Goal: Transaction & Acquisition: Purchase product/service

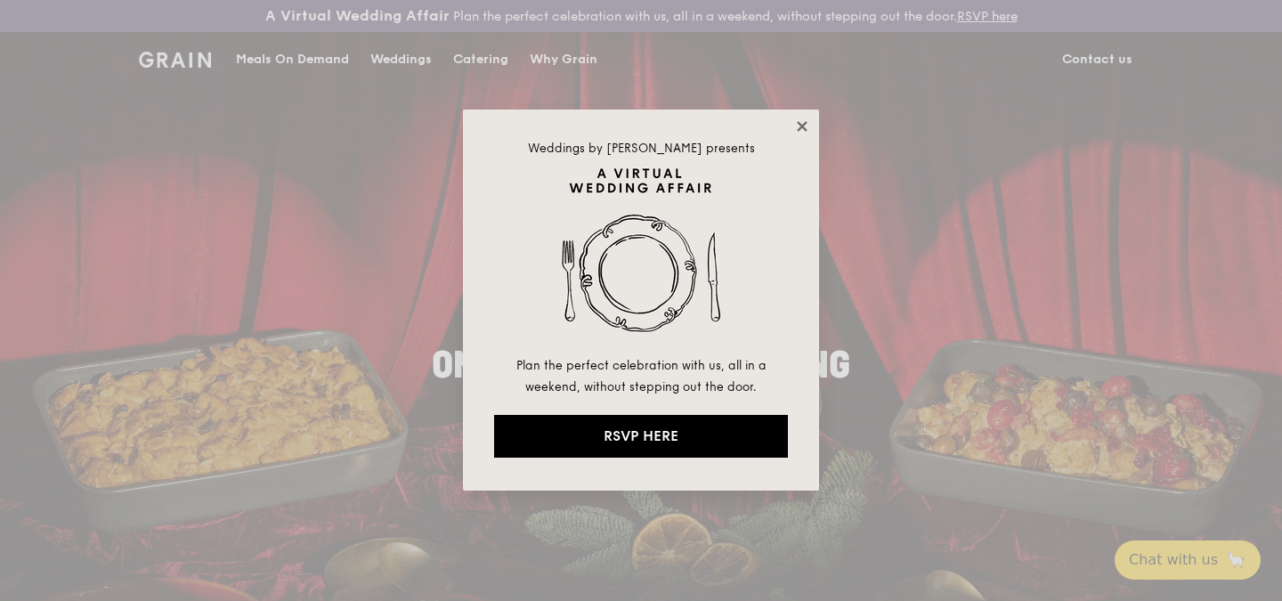
click at [804, 129] on icon at bounding box center [802, 126] width 10 height 10
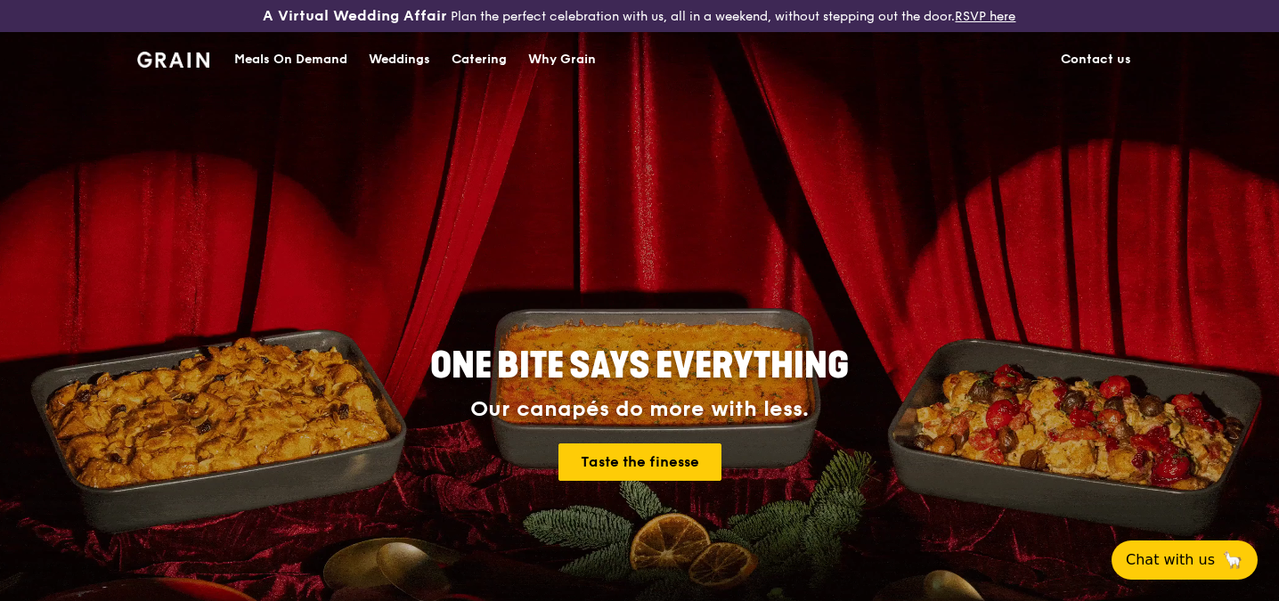
click at [459, 58] on div "Catering" at bounding box center [478, 59] width 55 height 53
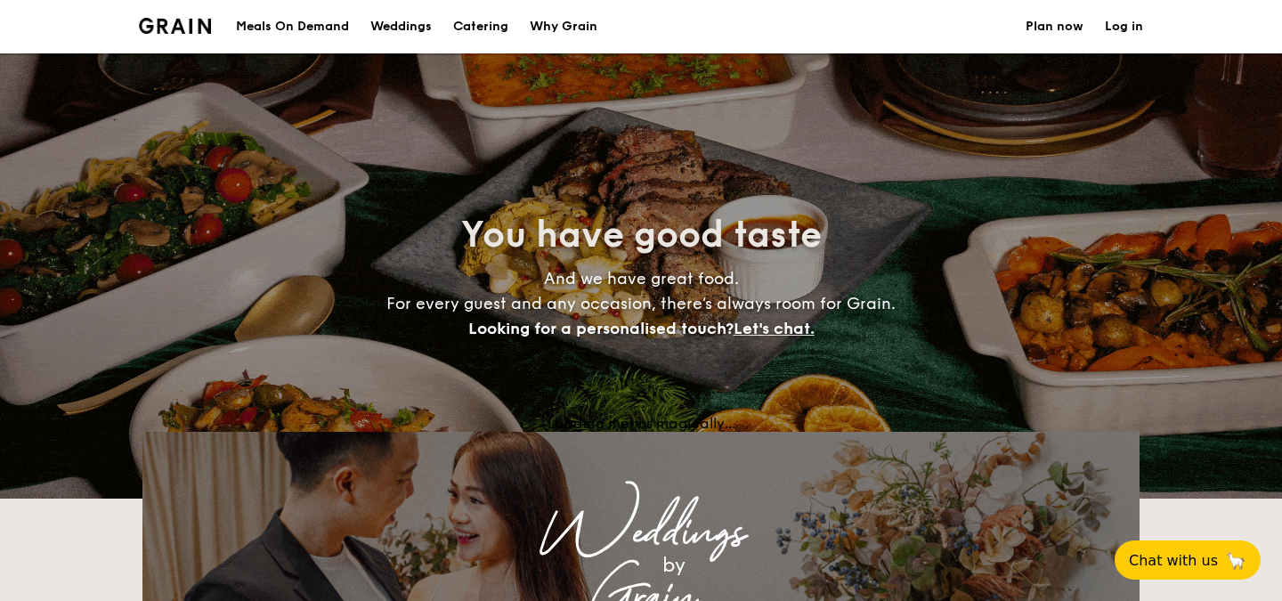
select select
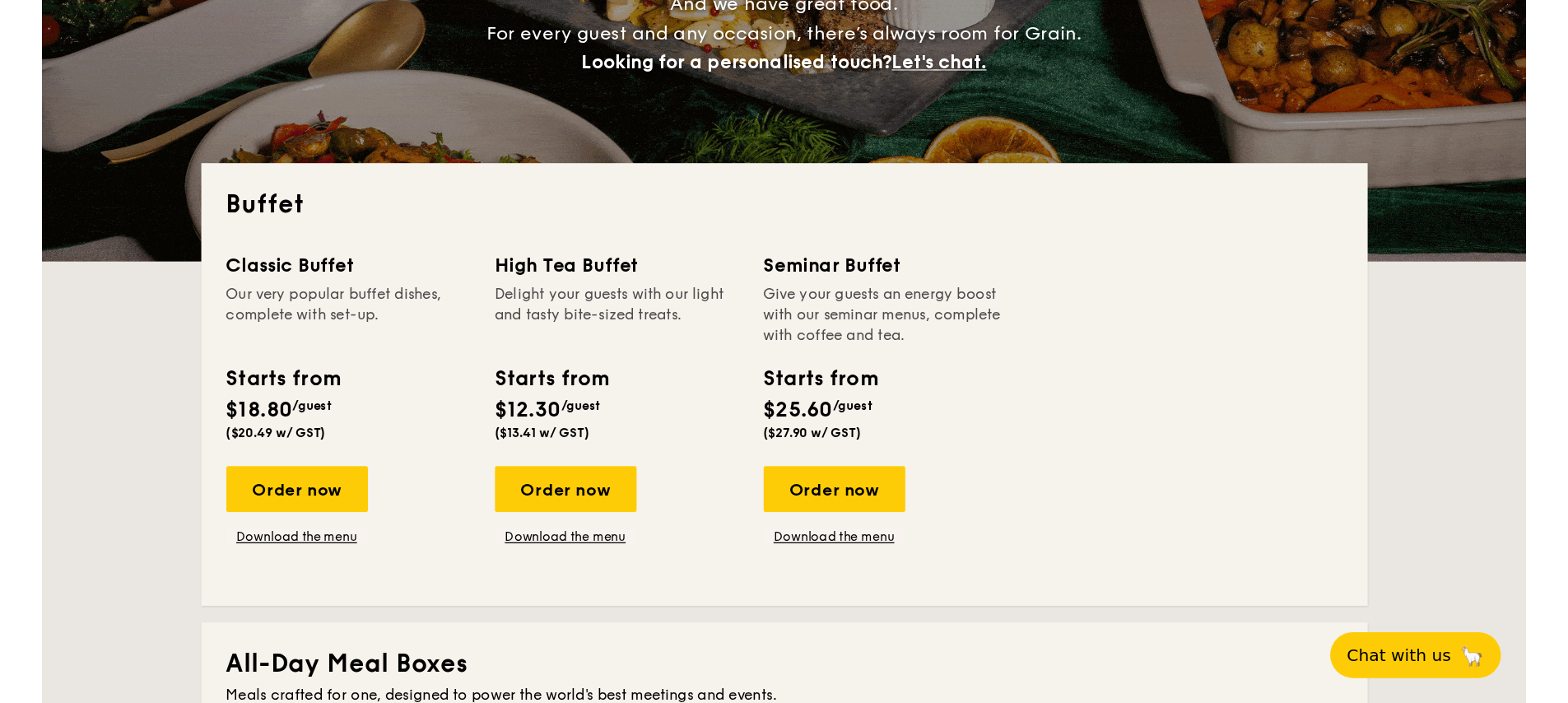
scroll to position [290, 0]
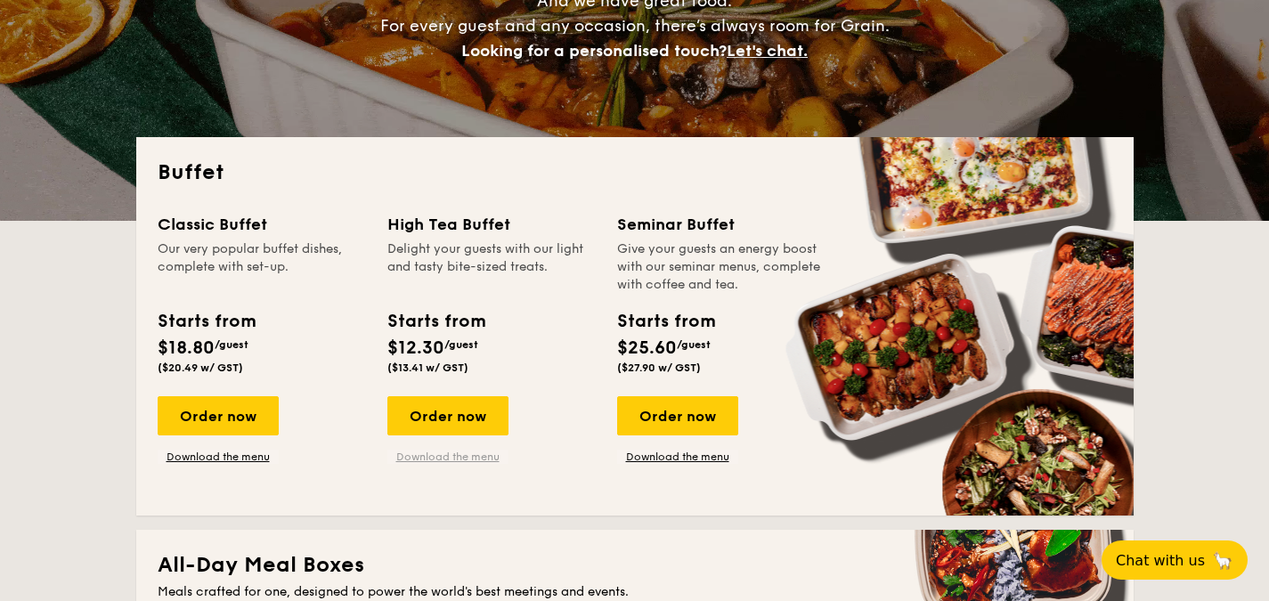
click at [451, 451] on link "Download the menu" at bounding box center [447, 457] width 121 height 14
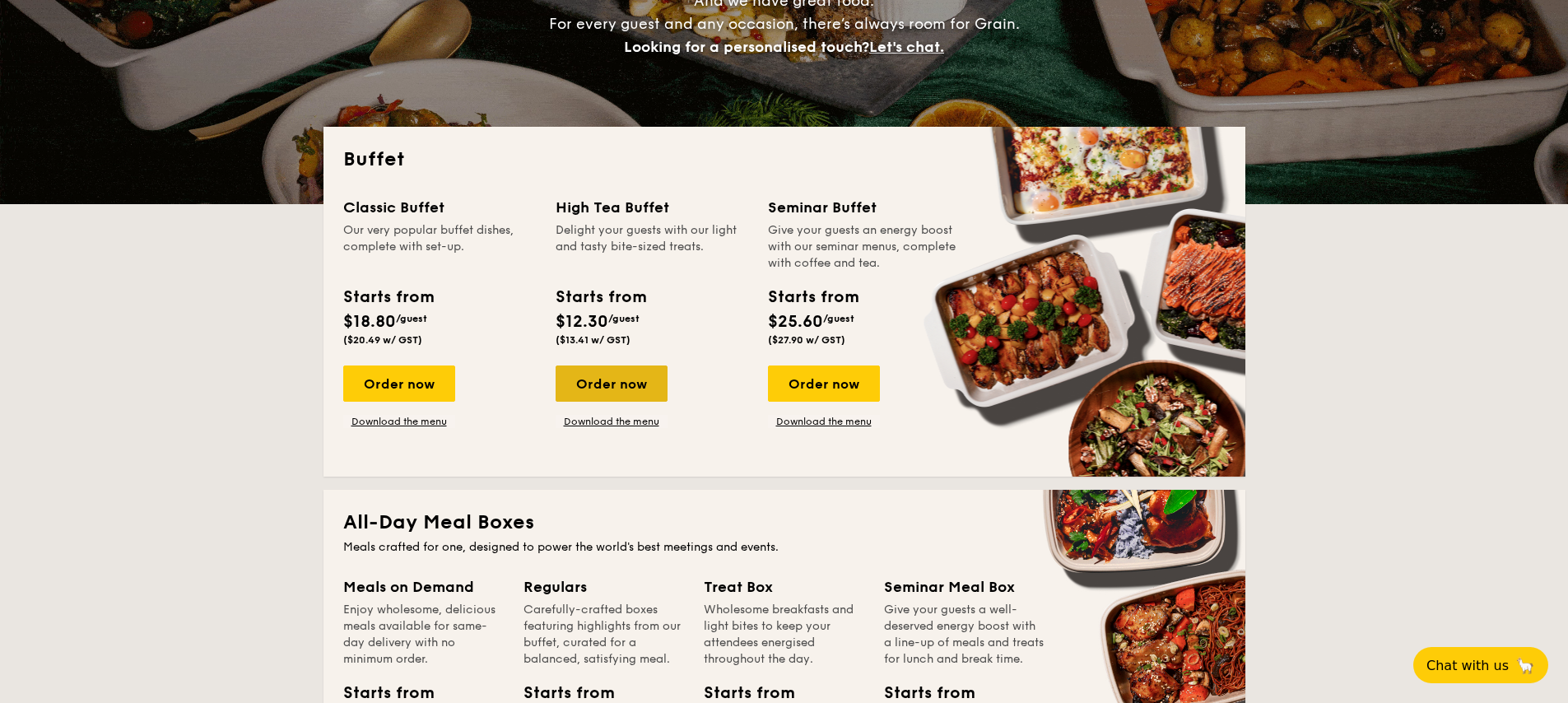
click at [565, 383] on div "Order now" at bounding box center [611, 383] width 112 height 36
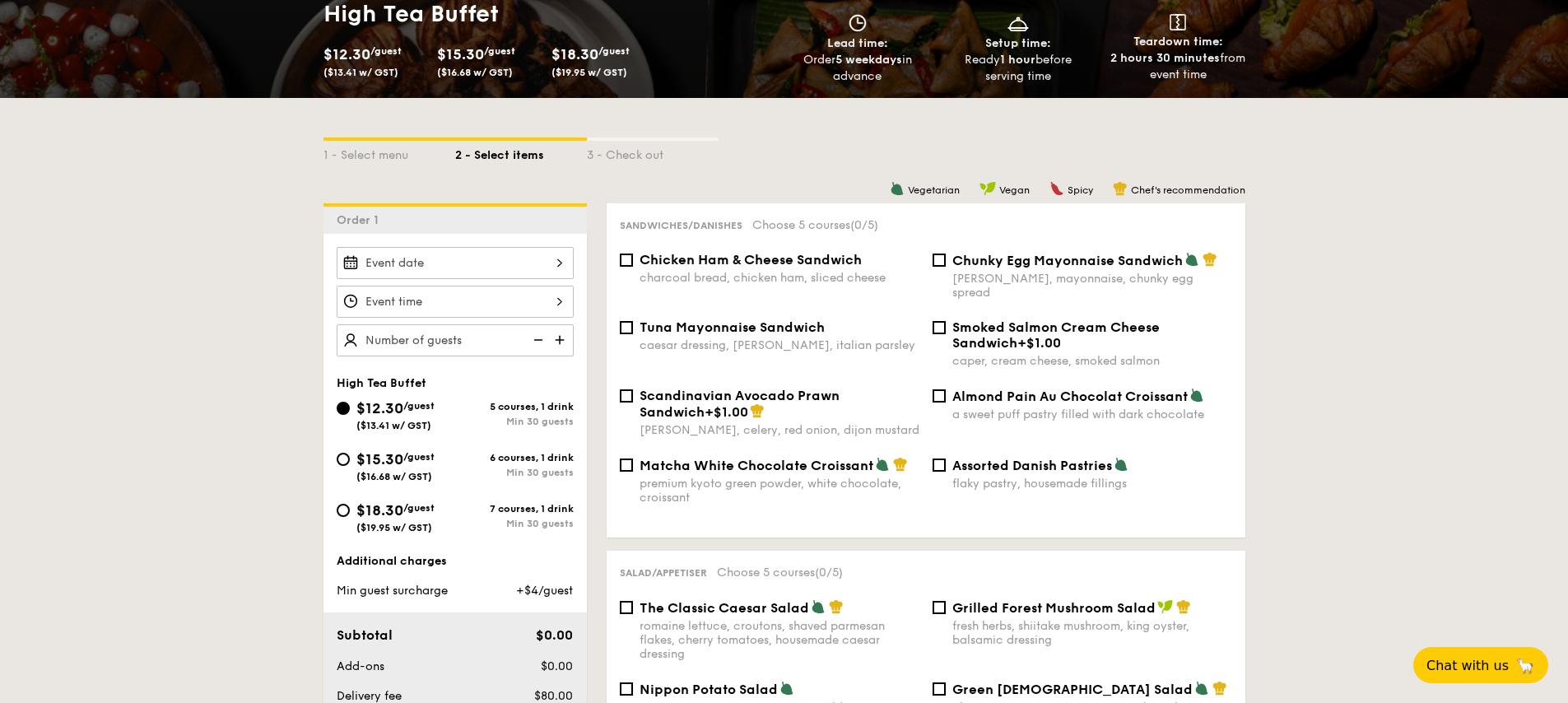
scroll to position [295, 0]
click at [1013, 295] on div "Chicken Ham & Cheese Sandwich charcoal bread, chicken ham, sliced cheese Chunky…" at bounding box center [925, 285] width 626 height 68
click at [985, 319] on span "Smoked Salmon Cream Cheese Sandwich" at bounding box center [1056, 335] width 207 height 31
click at [946, 320] on input "Smoked Salmon Cream Cheese Sandwich +$1.00 caper, cream cheese, smoked salmon" at bounding box center [939, 327] width 13 height 13
checkbox input "true"
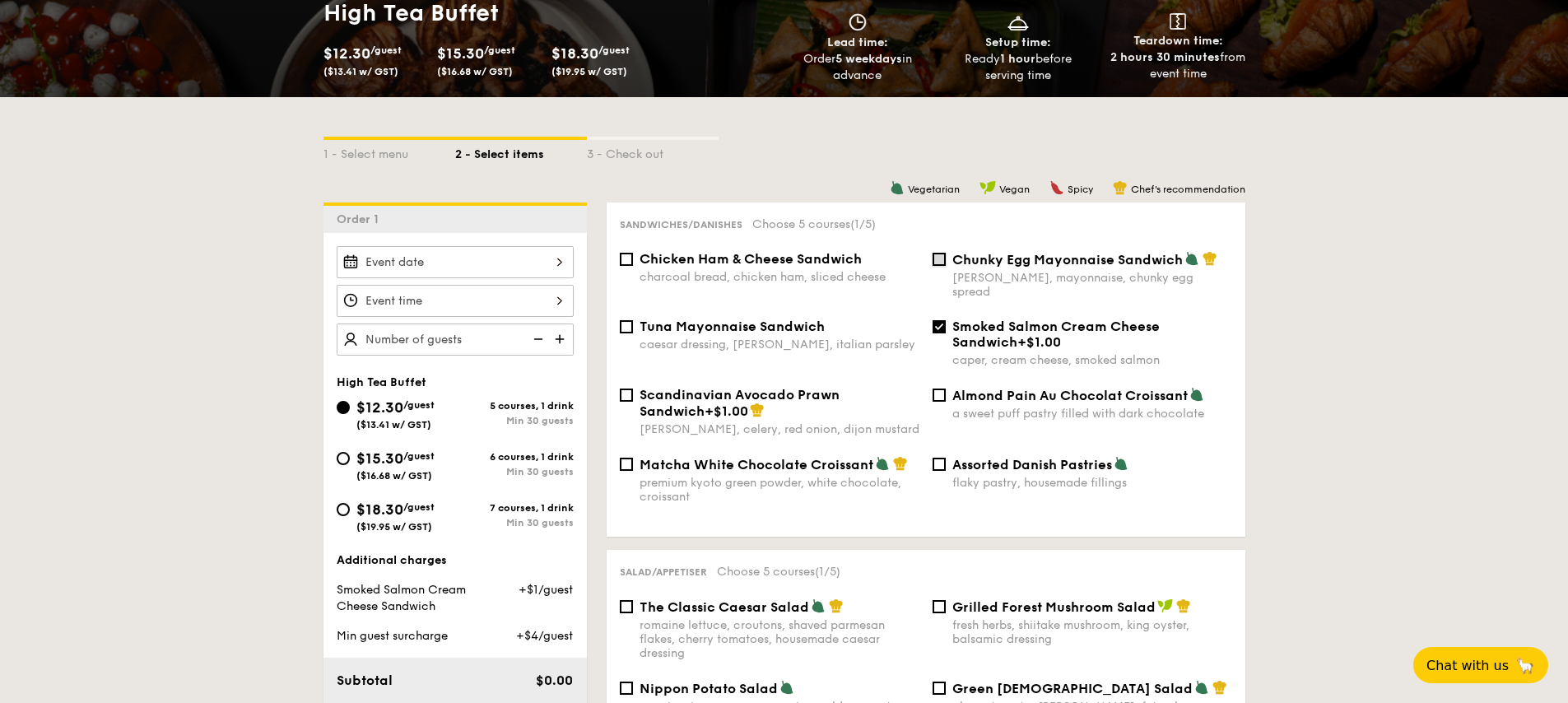
click at [935, 265] on input "Chunky Egg Mayonnaise Sandwich dijon mustard, mayonnaise, chunky egg spread" at bounding box center [939, 259] width 13 height 13
checkbox input "true"
click at [937, 320] on input "Smoked Salmon Cream Cheese Sandwich +$1.00 caper, cream cheese, smoked salmon" at bounding box center [939, 327] width 13 height 13
checkbox input "false"
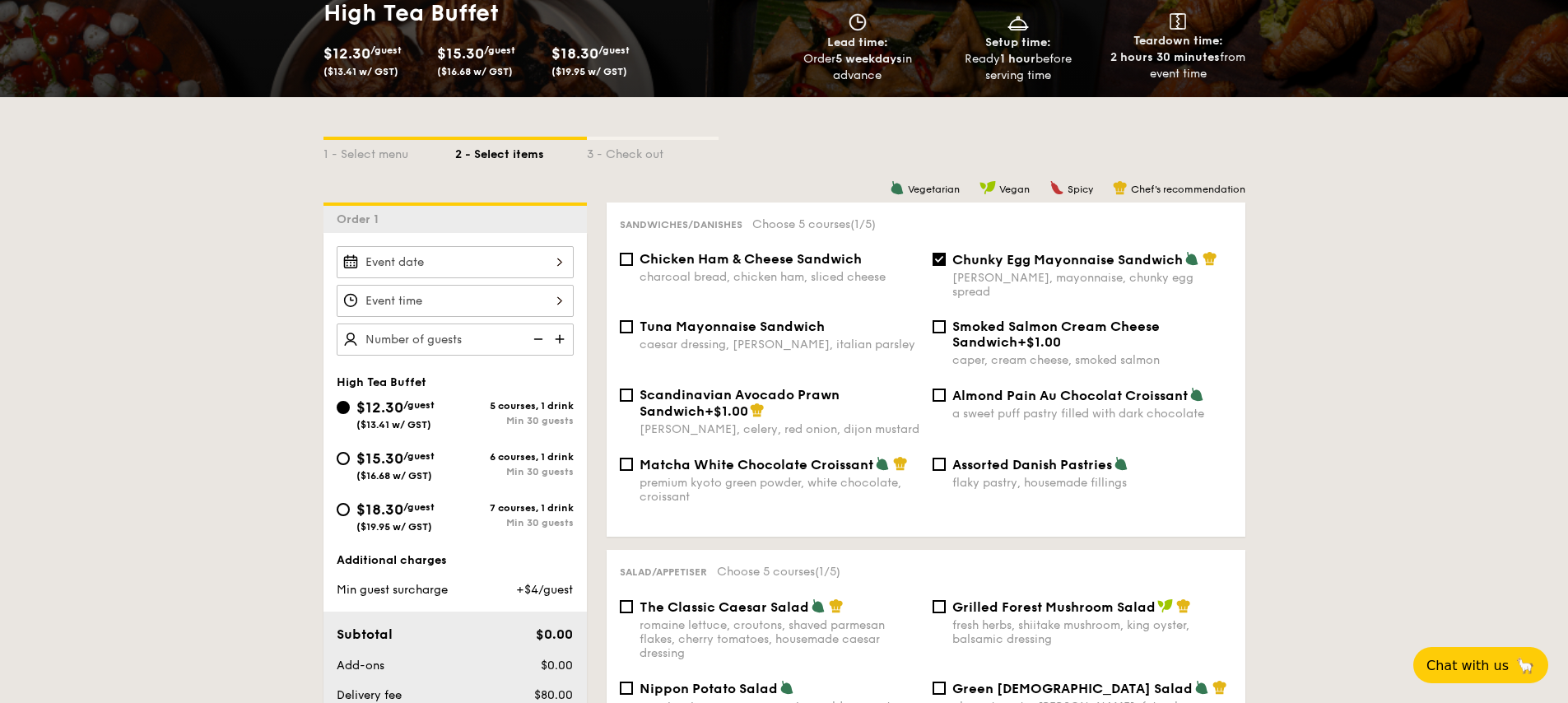
click at [949, 283] on label "Chunky Egg Mayonnaise Sandwich dijon mustard, mayonnaise, chunky egg spread" at bounding box center [1083, 290] width 300 height 16
click at [946, 266] on input "Chunky Egg Mayonnaise Sandwich dijon mustard, mayonnaise, chunky egg spread" at bounding box center [939, 259] width 13 height 13
checkbox input "false"
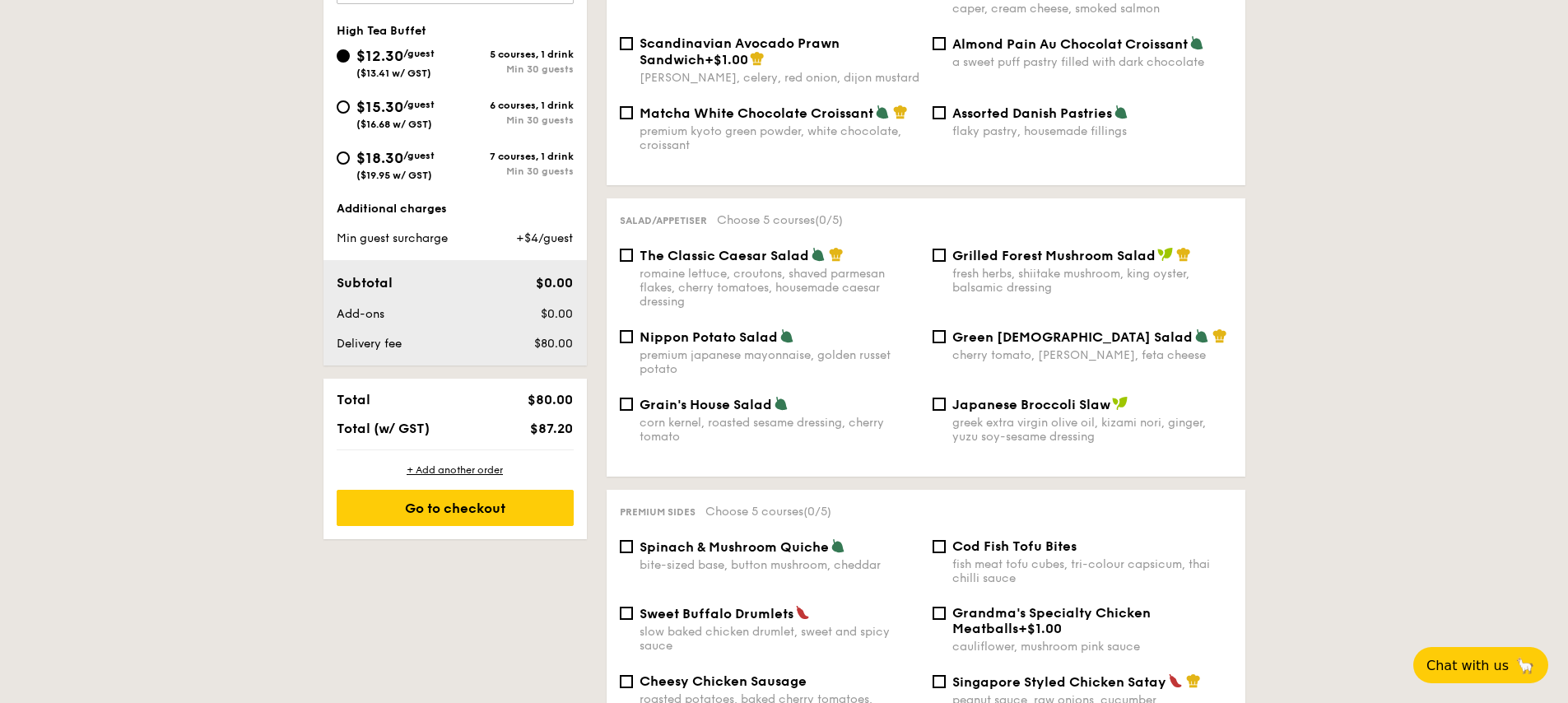
click at [1001, 248] on span "Grilled Forest Mushroom Salad" at bounding box center [1054, 255] width 203 height 16
click at [946, 249] on input "Grilled Forest Mushroom Salad fresh herbs, shiitake mushroom, king oyster, bals…" at bounding box center [939, 255] width 13 height 13
checkbox input "true"
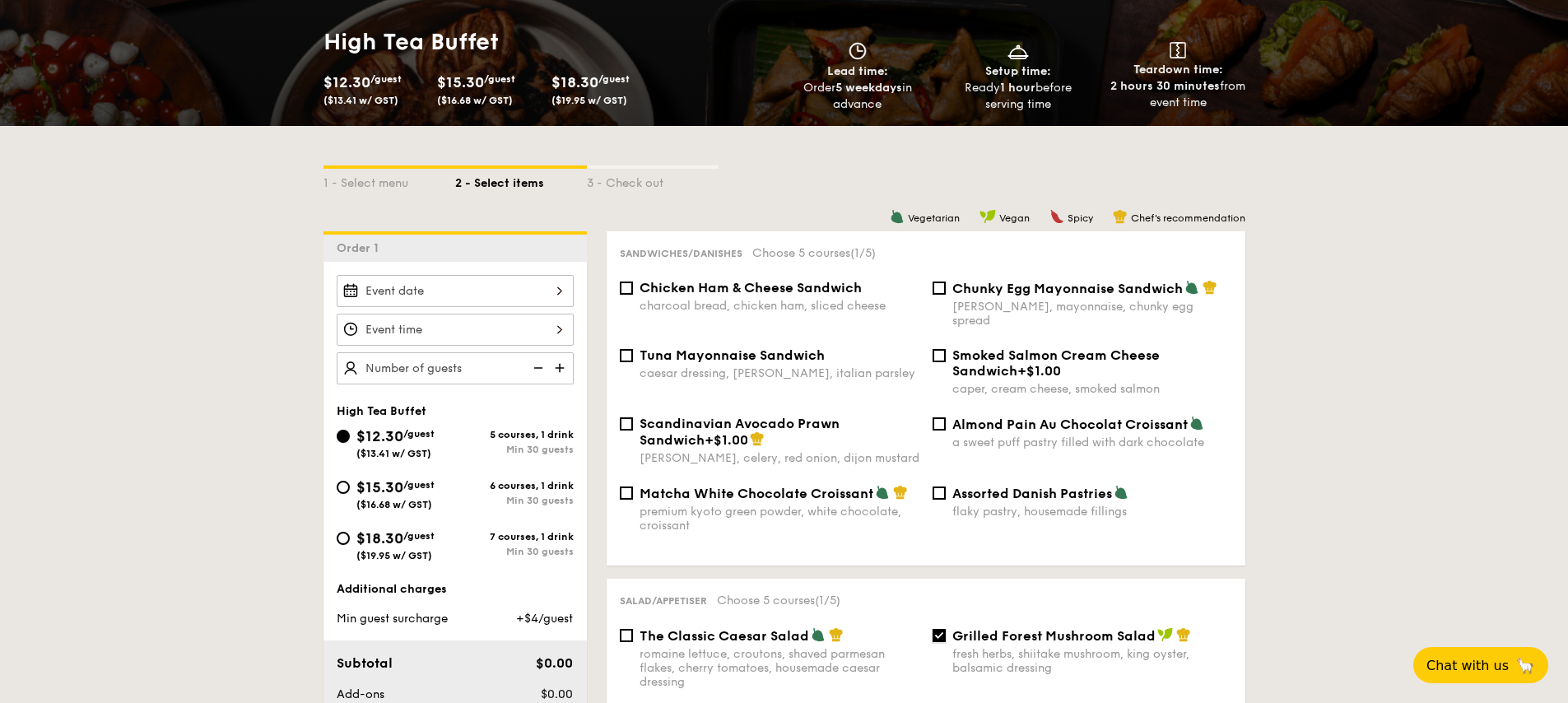
scroll to position [401, 0]
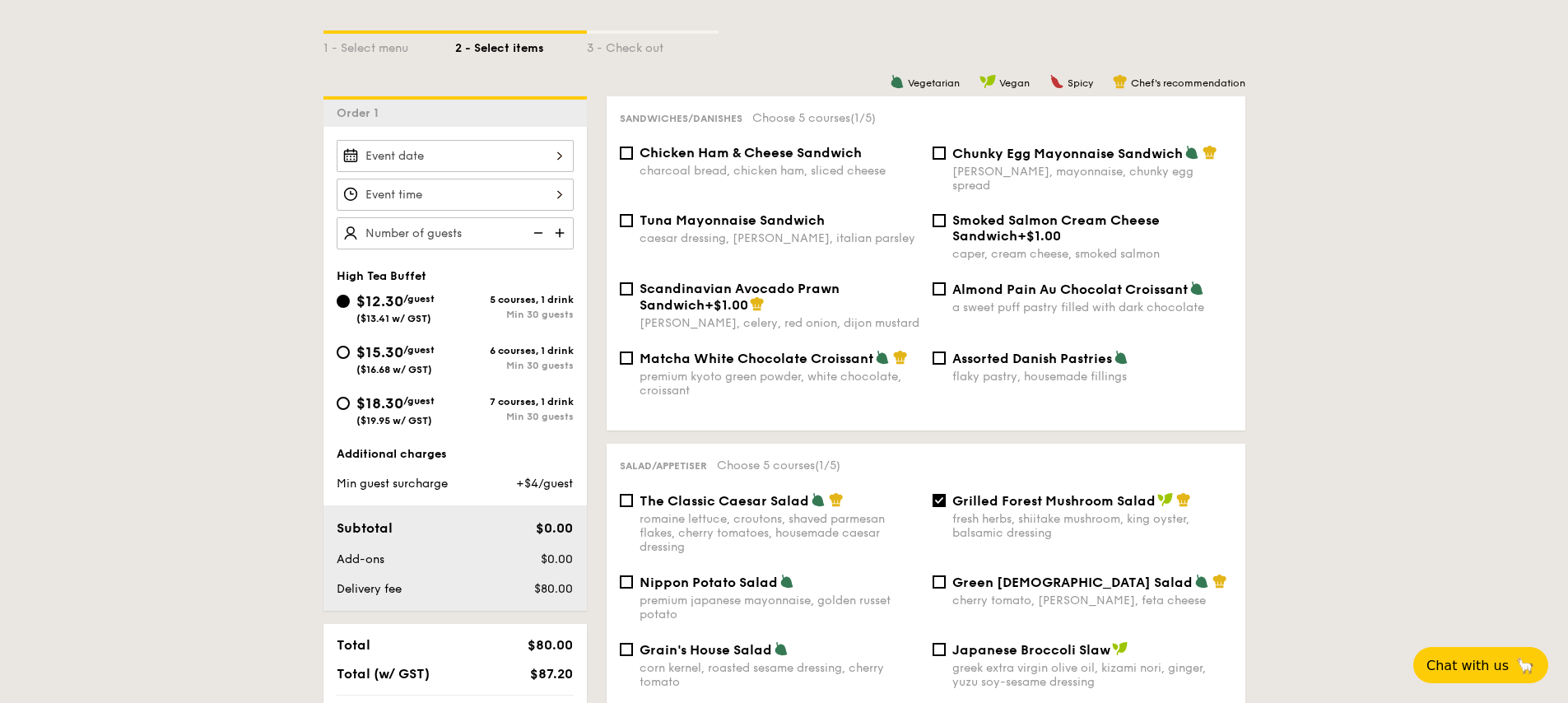
click at [759, 158] on span "Chicken Ham & Cheese Sandwich" at bounding box center [751, 153] width 222 height 16
click at [633, 158] on input "Chicken Ham & Cheese Sandwich charcoal bread, chicken ham, sliced cheese" at bounding box center [626, 153] width 13 height 13
checkbox input "true"
click at [1047, 165] on div "dijon mustard, mayonnaise, chunky egg spread" at bounding box center [1092, 179] width 280 height 28
click at [946, 160] on input "Chunky Egg Mayonnaise Sandwich dijon mustard, mayonnaise, chunky egg spread" at bounding box center [939, 153] width 13 height 13
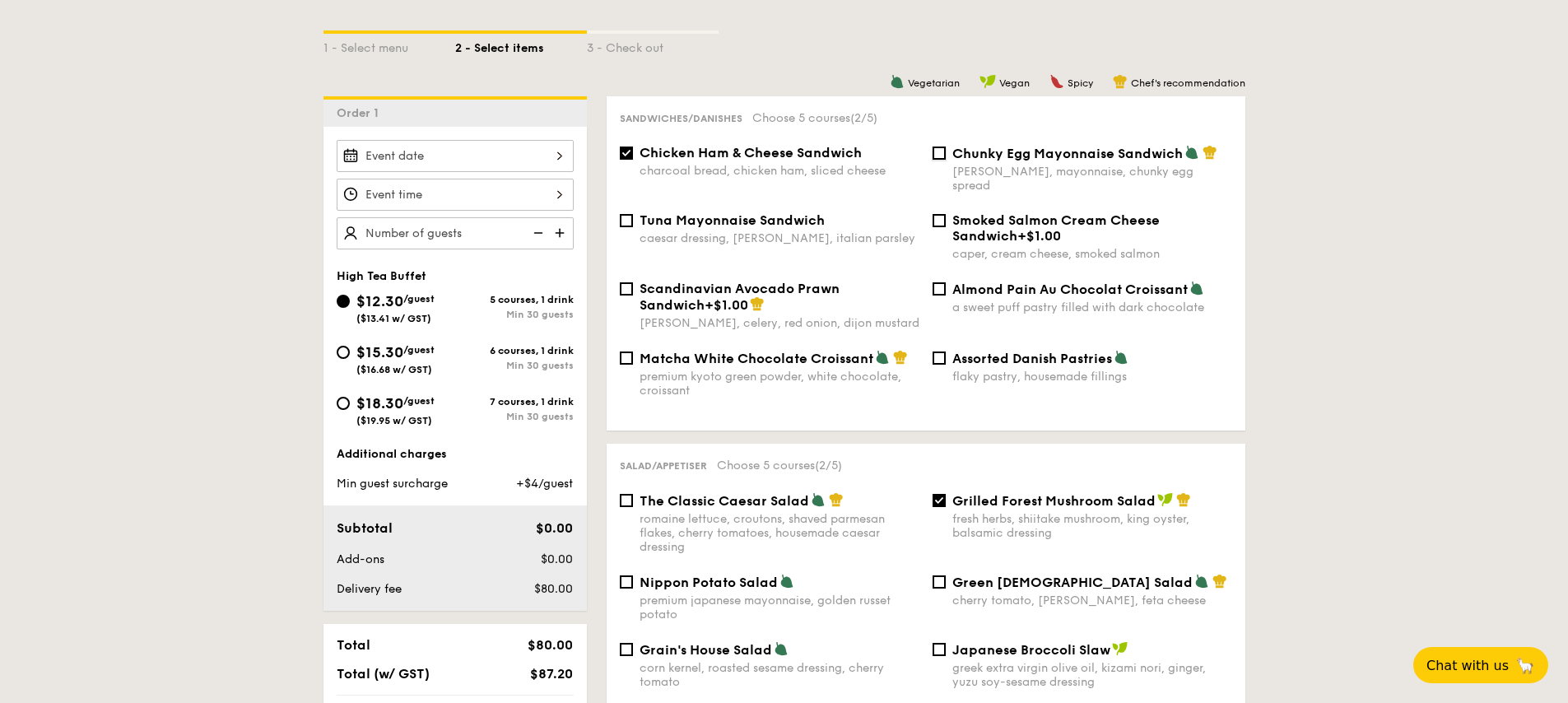
checkbox input "true"
click at [798, 164] on div "charcoal bread, chicken ham, sliced cheese" at bounding box center [779, 170] width 280 height 14
click at [633, 160] on input "Chicken Ham & Cheese Sandwich charcoal bread, chicken ham, sliced cheese" at bounding box center [626, 153] width 13 height 13
checkbox input "false"
click at [1104, 159] on span "Chunky Egg Mayonnaise Sandwich" at bounding box center [1067, 154] width 230 height 16
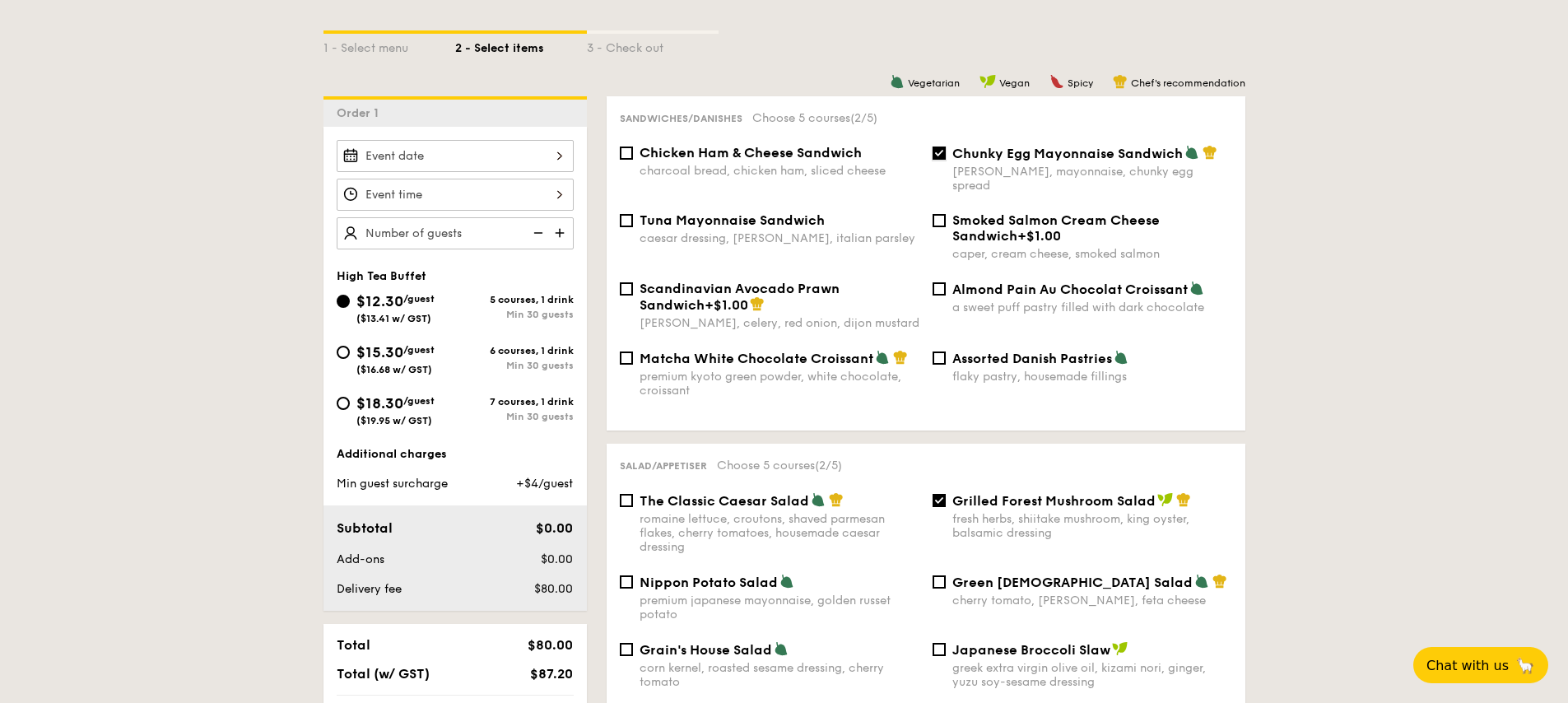
click at [946, 159] on input "Chunky Egg Mayonnaise Sandwich dijon mustard, mayonnaise, chunky egg spread" at bounding box center [939, 153] width 13 height 13
checkbox input "false"
click at [1047, 213] on span "Smoked Salmon Cream Cheese Sandwich" at bounding box center [1056, 228] width 207 height 31
click at [946, 215] on input "Smoked Salmon Cream Cheese Sandwich +$1.00 caper, cream cheese, smoked salmon" at bounding box center [939, 221] width 13 height 13
checkbox input "true"
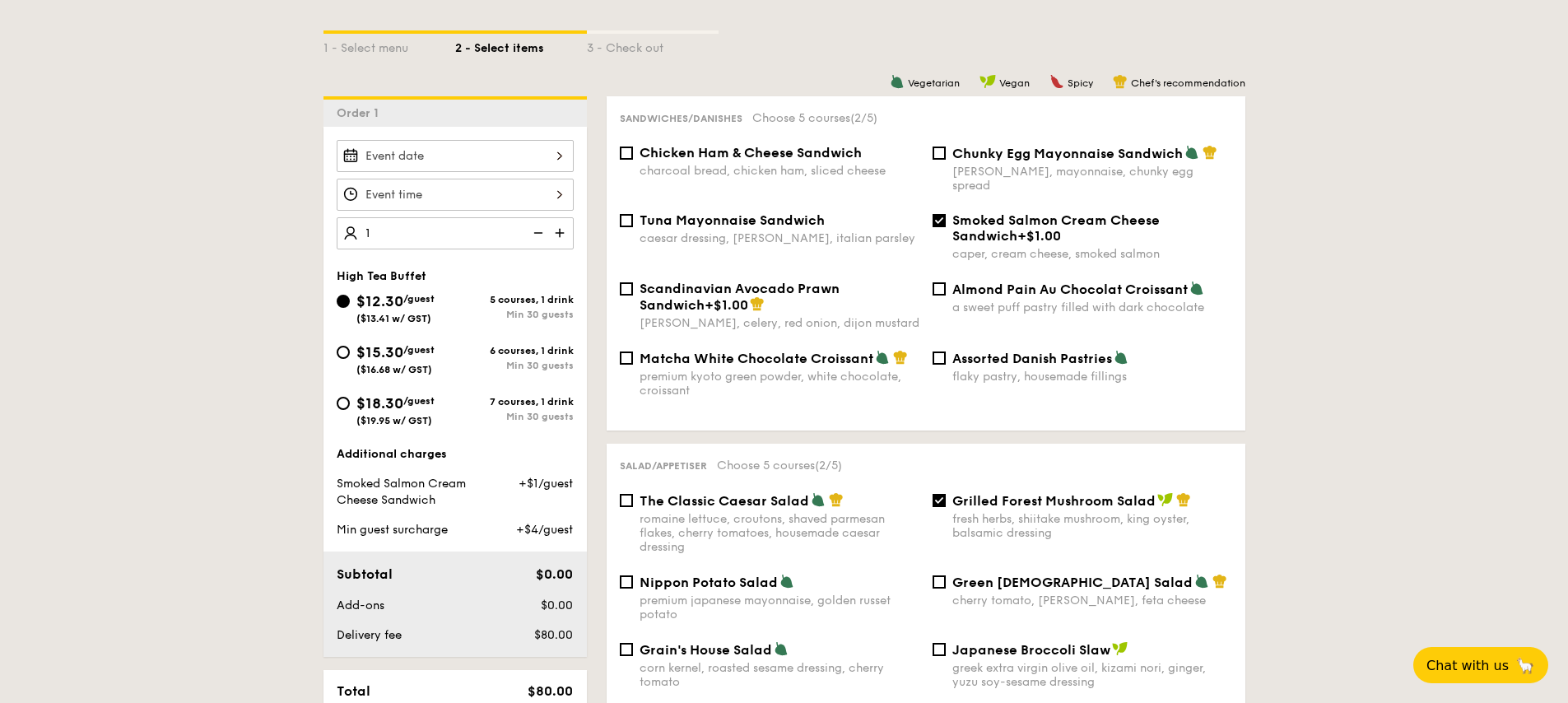
type input "12"
type input "120 guests"
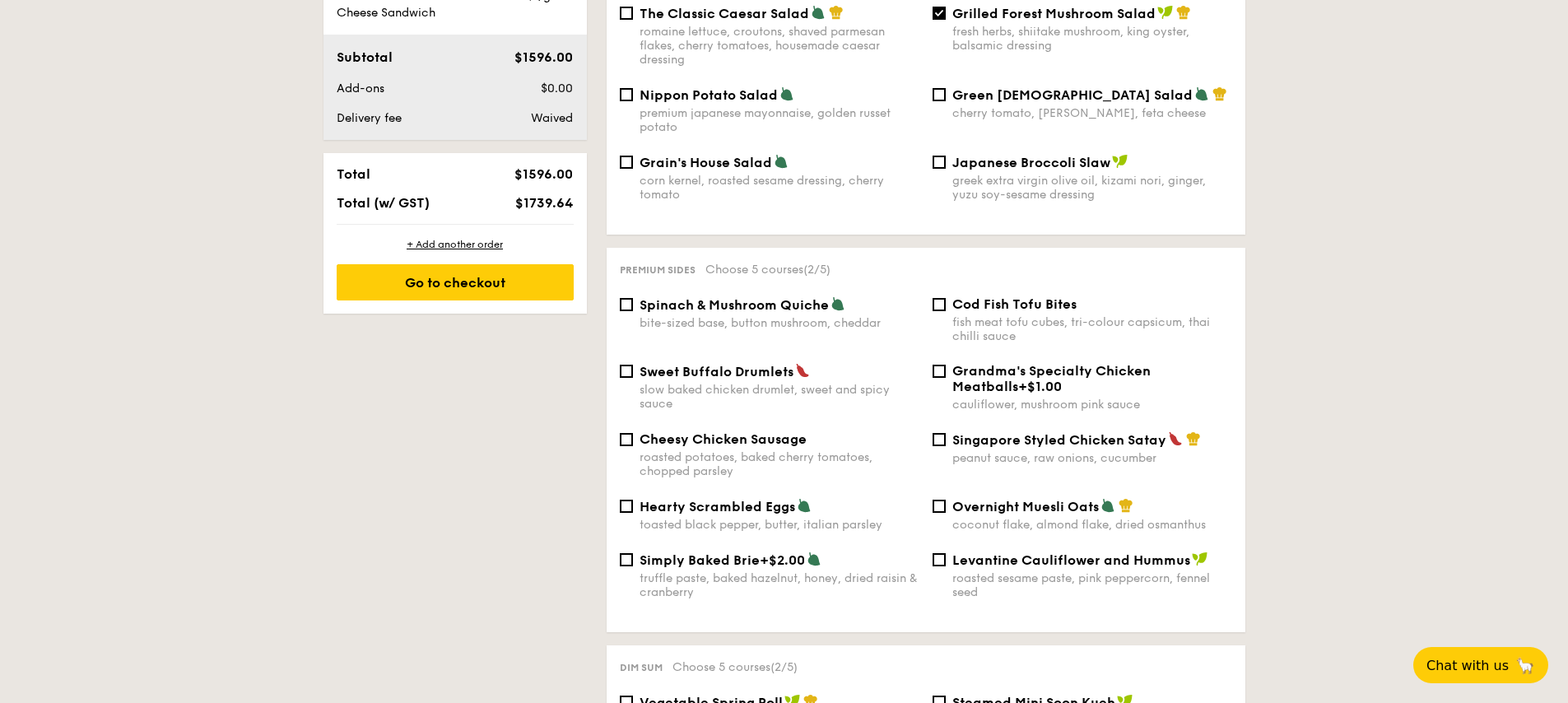
scroll to position [910, 0]
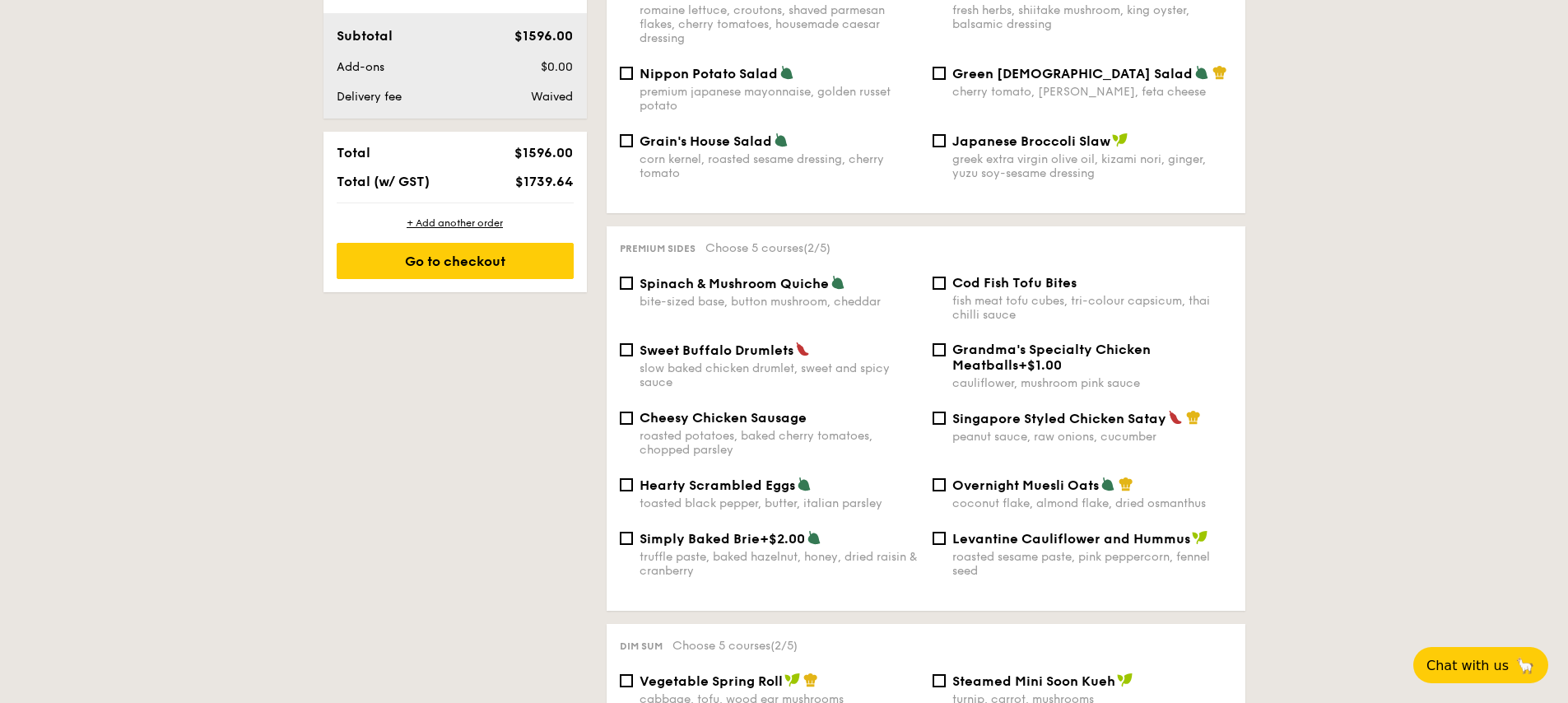
click at [990, 411] on span "Singapore Styled Chicken Satay" at bounding box center [1060, 418] width 214 height 16
click at [946, 412] on input "Singapore Styled Chicken Satay peanut sauce, raw onions, cucumber" at bounding box center [939, 418] width 13 height 13
checkbox input "true"
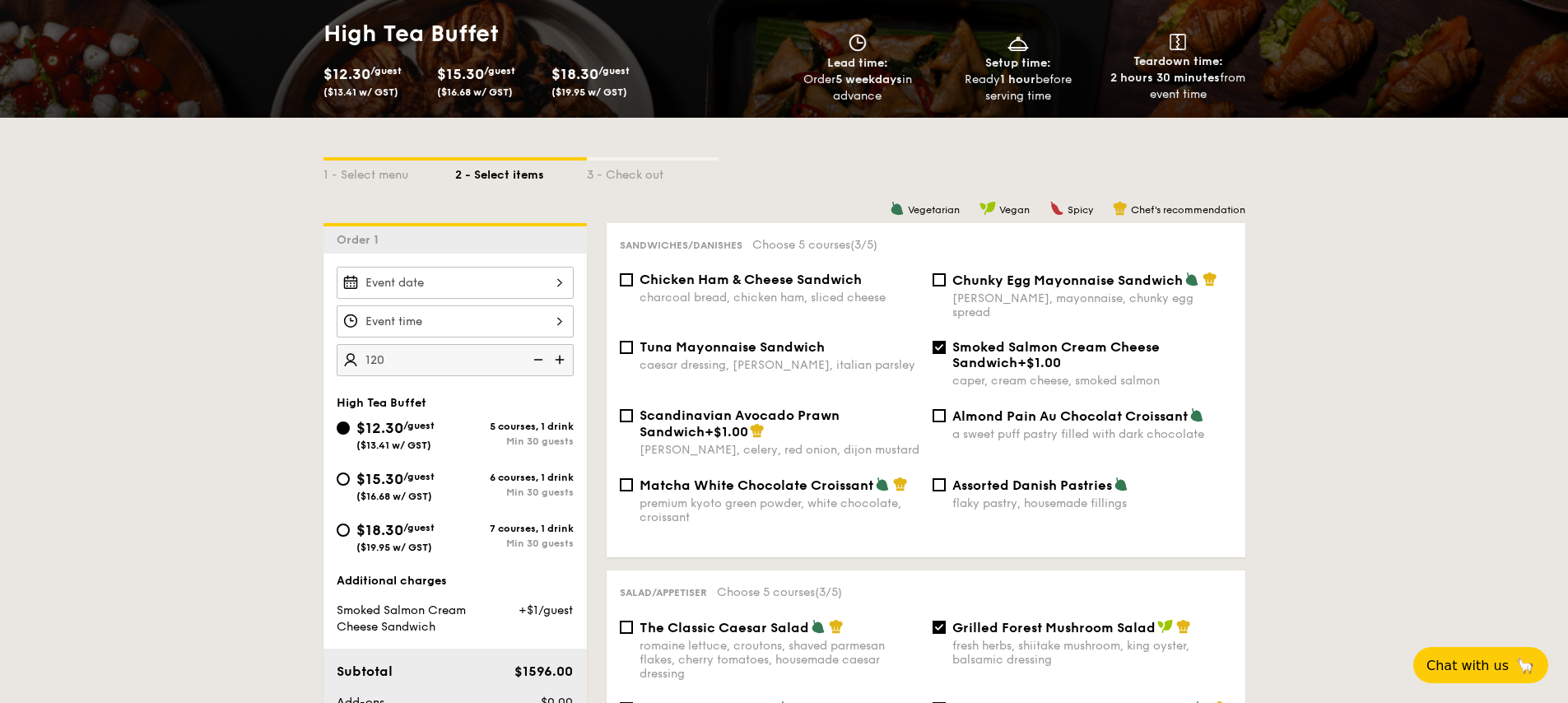
scroll to position [334, 0]
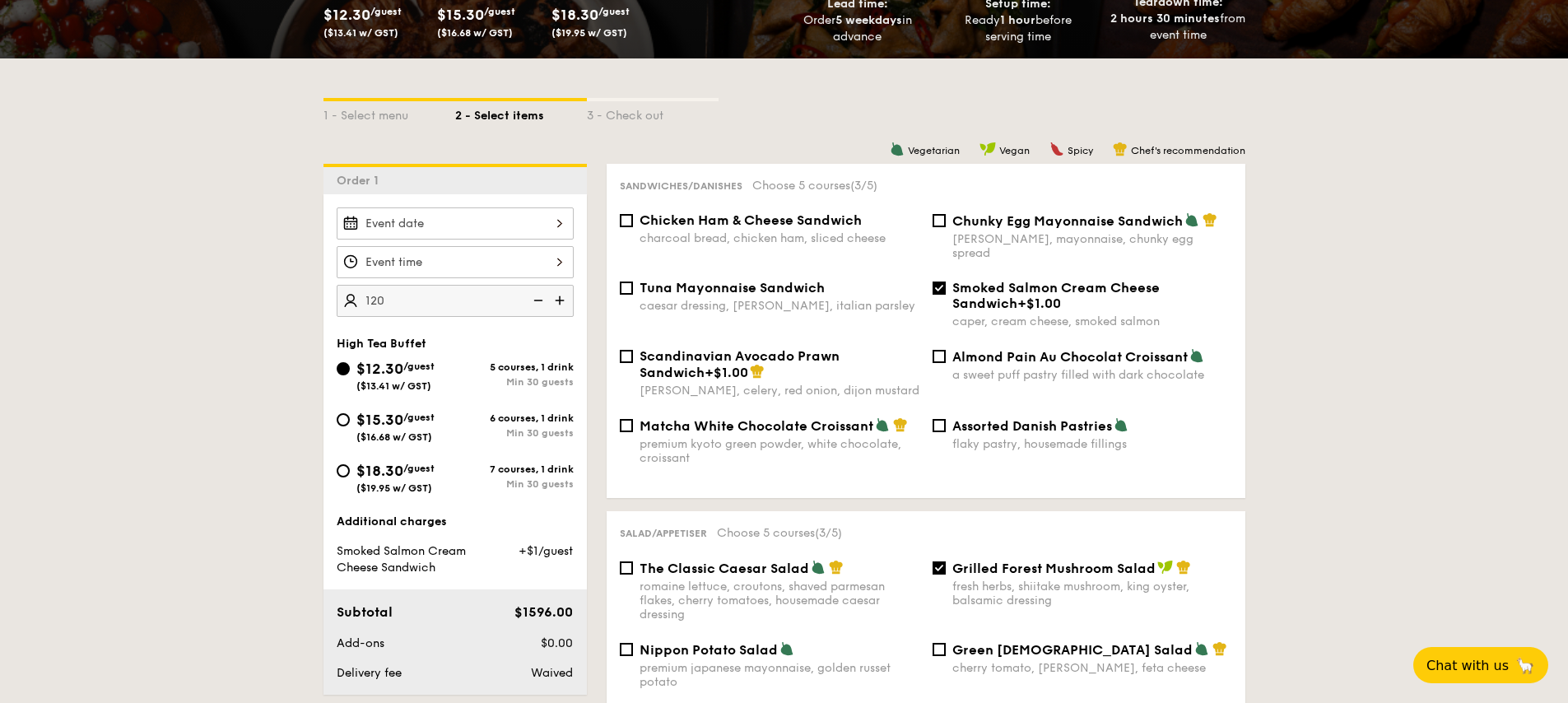
click at [545, 297] on img at bounding box center [536, 301] width 25 height 31
click at [422, 322] on div "100 guests High Tea Buffet $12.30 /guest ($13.41 w/ GST) 5 courses, 1 drink Min…" at bounding box center [455, 444] width 263 height 500
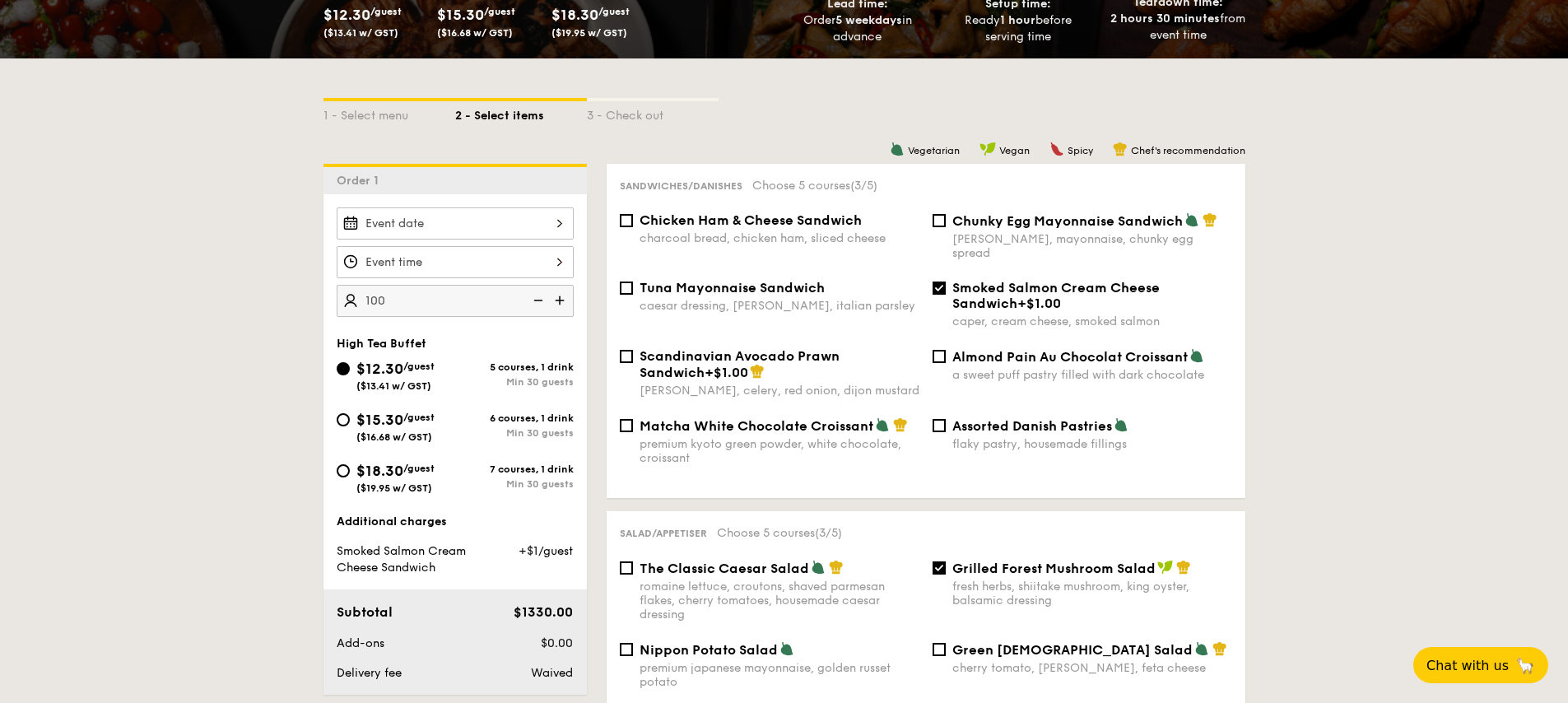
click at [401, 304] on input "100" at bounding box center [455, 301] width 237 height 32
type input "20 guests"
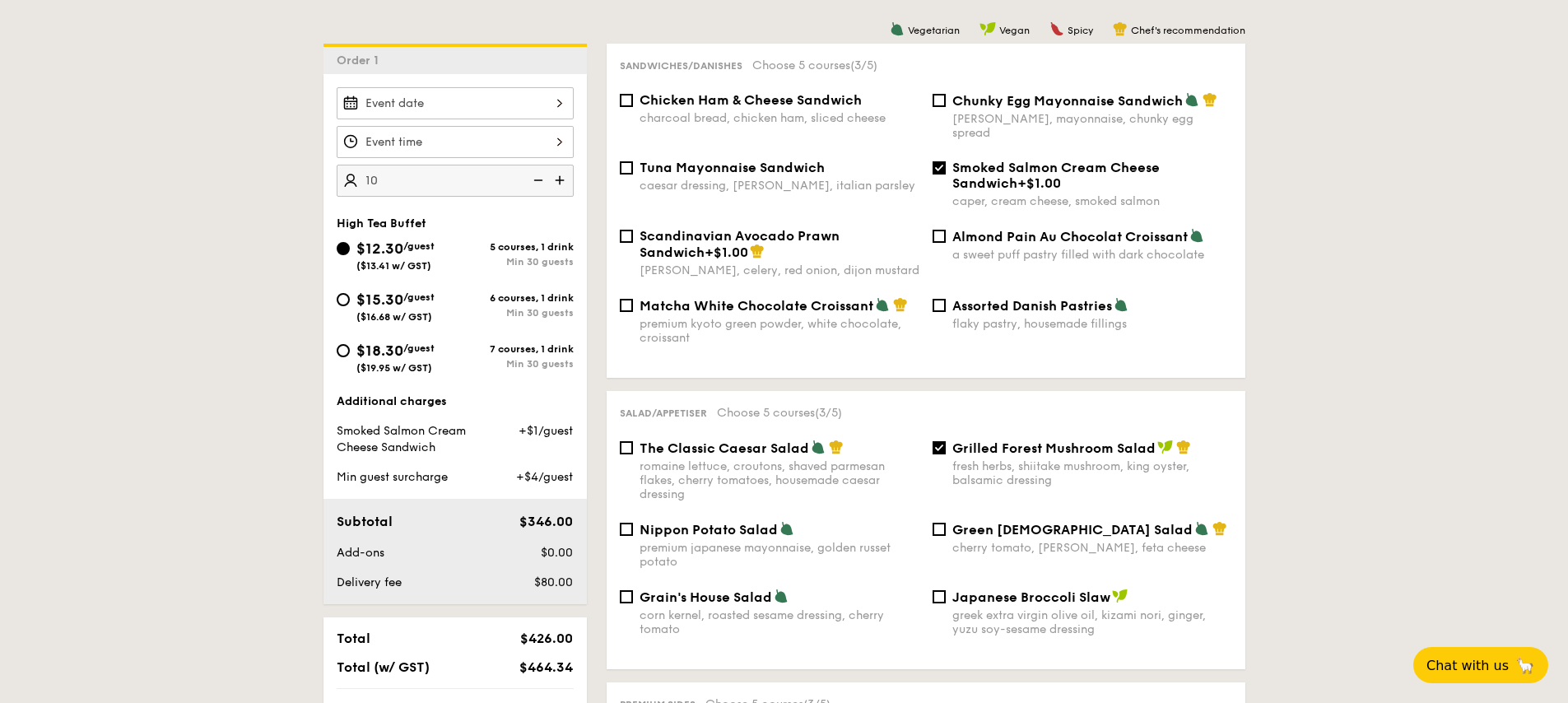
scroll to position [432, 0]
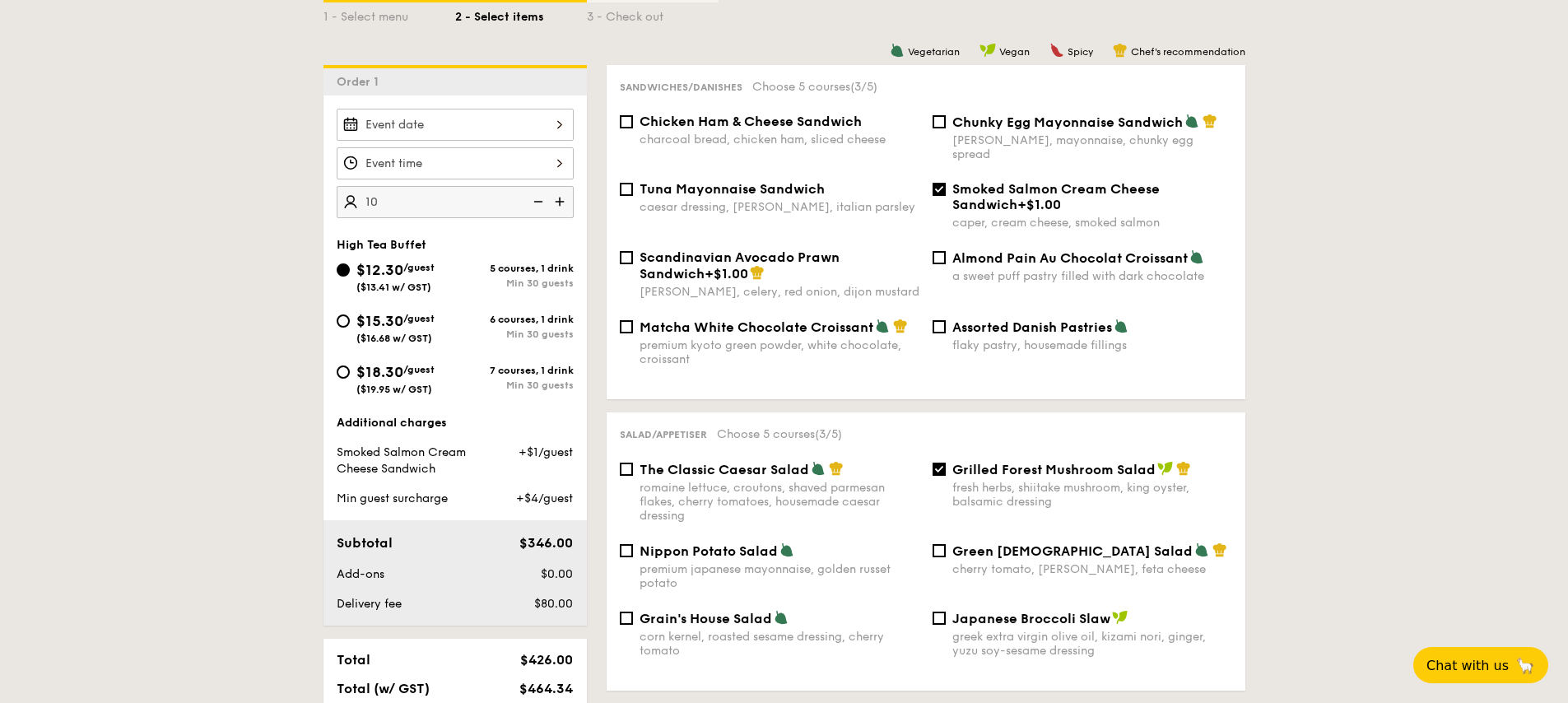
click at [710, 181] on span "Tuna Mayonnaise Sandwich" at bounding box center [732, 189] width 185 height 16
click at [633, 183] on input "Tuna Mayonnaise Sandwich caesar dressing, gherkin, italian parsley" at bounding box center [626, 190] width 13 height 13
checkbox input "true"
click at [692, 120] on span "Chicken Ham & Cheese Sandwich" at bounding box center [751, 121] width 222 height 16
click at [633, 120] on input "Chicken Ham & Cheese Sandwich charcoal bread, chicken ham, sliced cheese" at bounding box center [626, 122] width 13 height 13
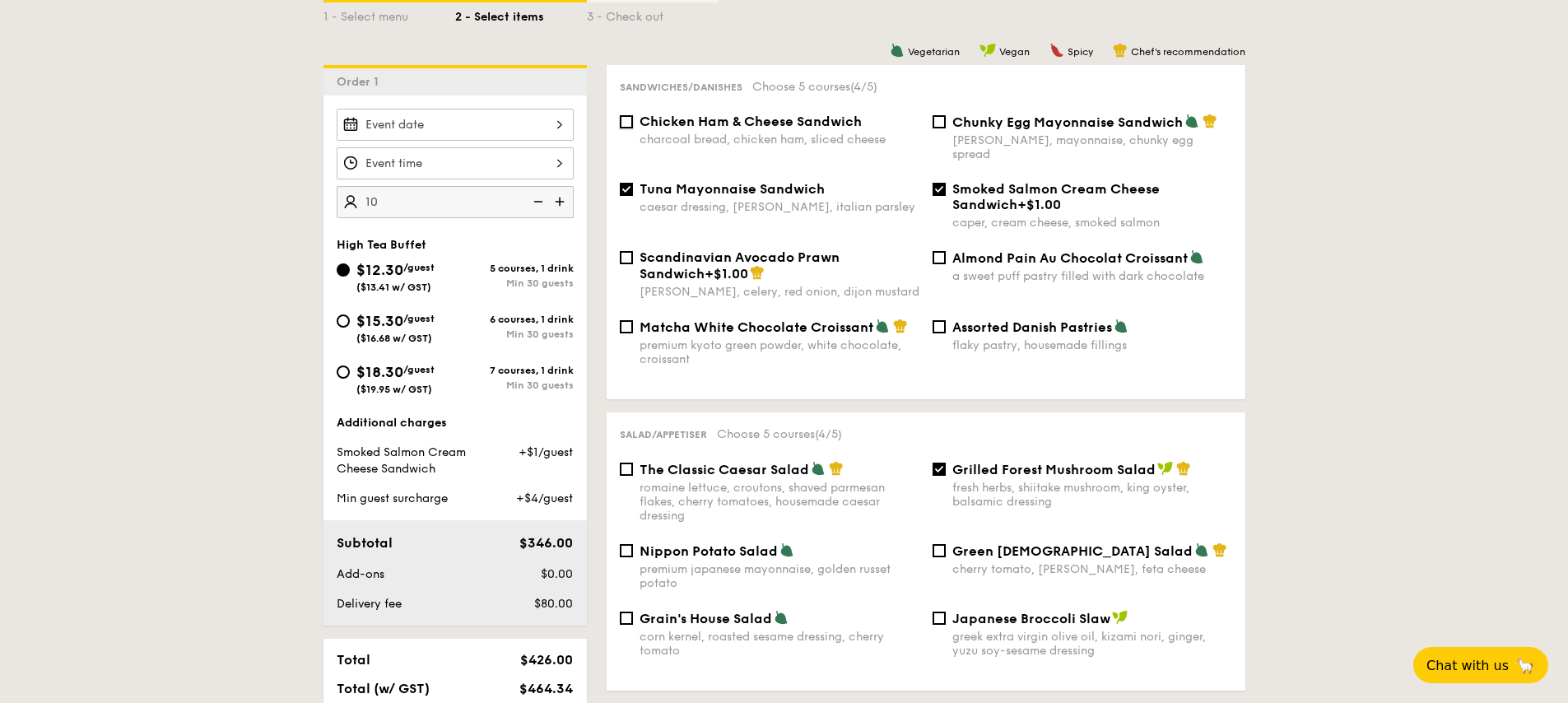
checkbox input "true"
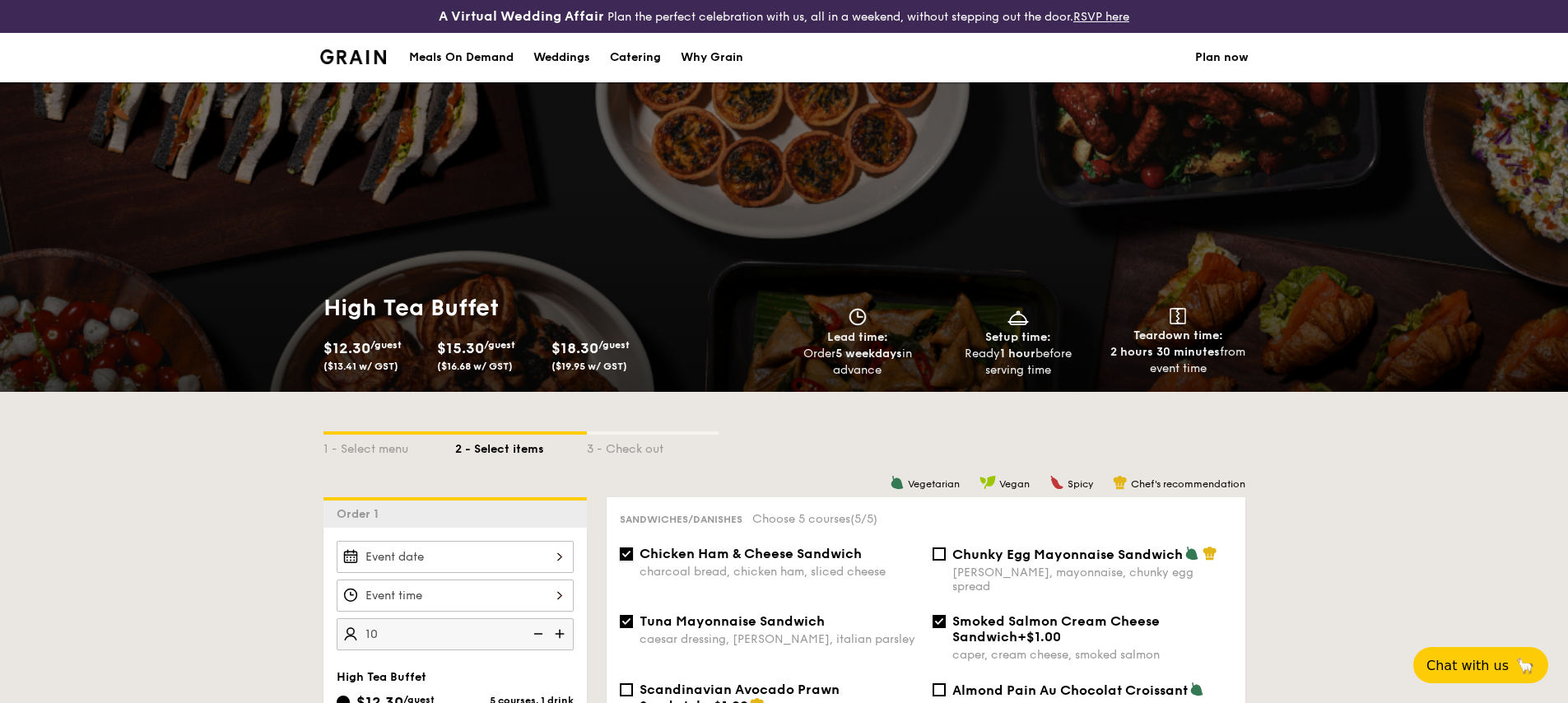
scroll to position [42, 0]
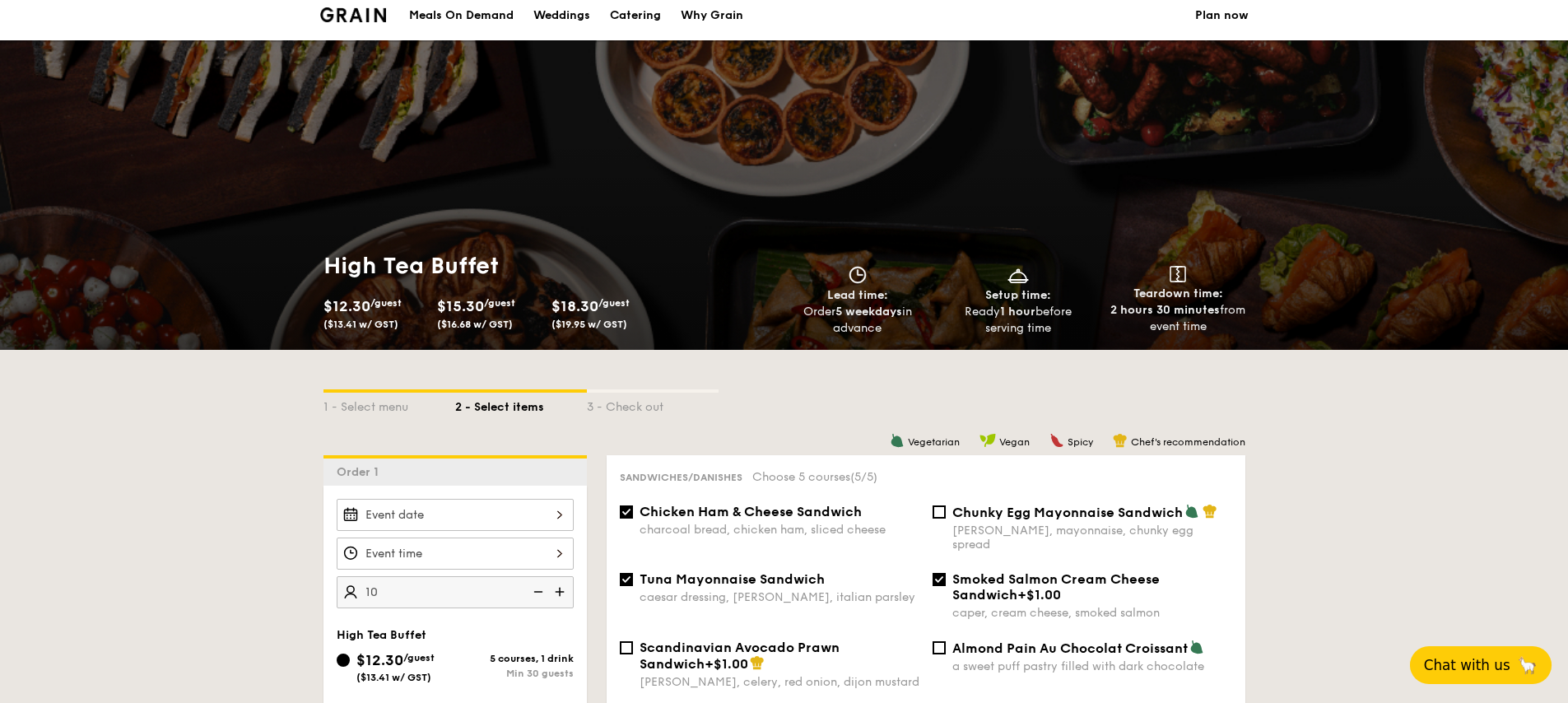
click at [1184, 555] on span "Chat with us" at bounding box center [1466, 666] width 86 height 17
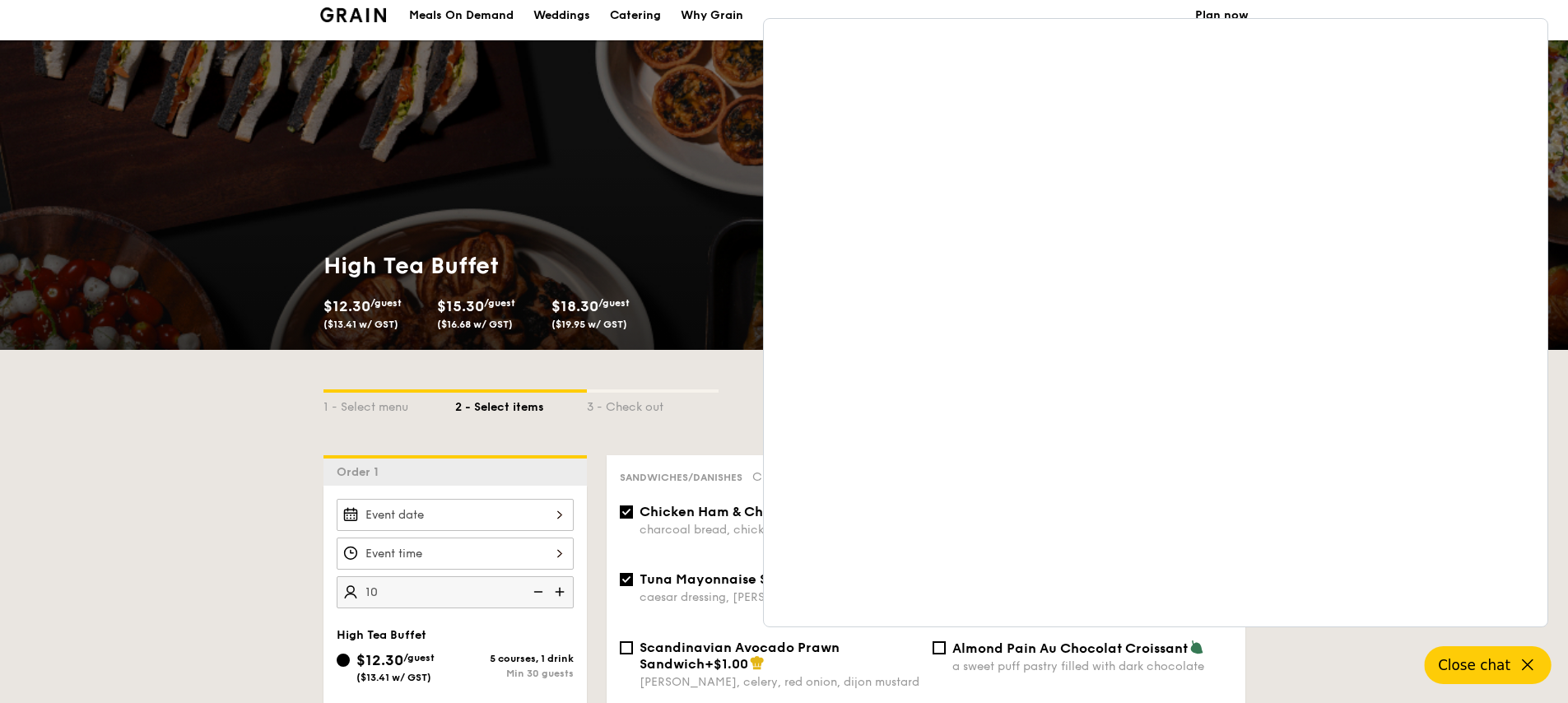
click at [1184, 555] on icon at bounding box center [1527, 665] width 19 height 19
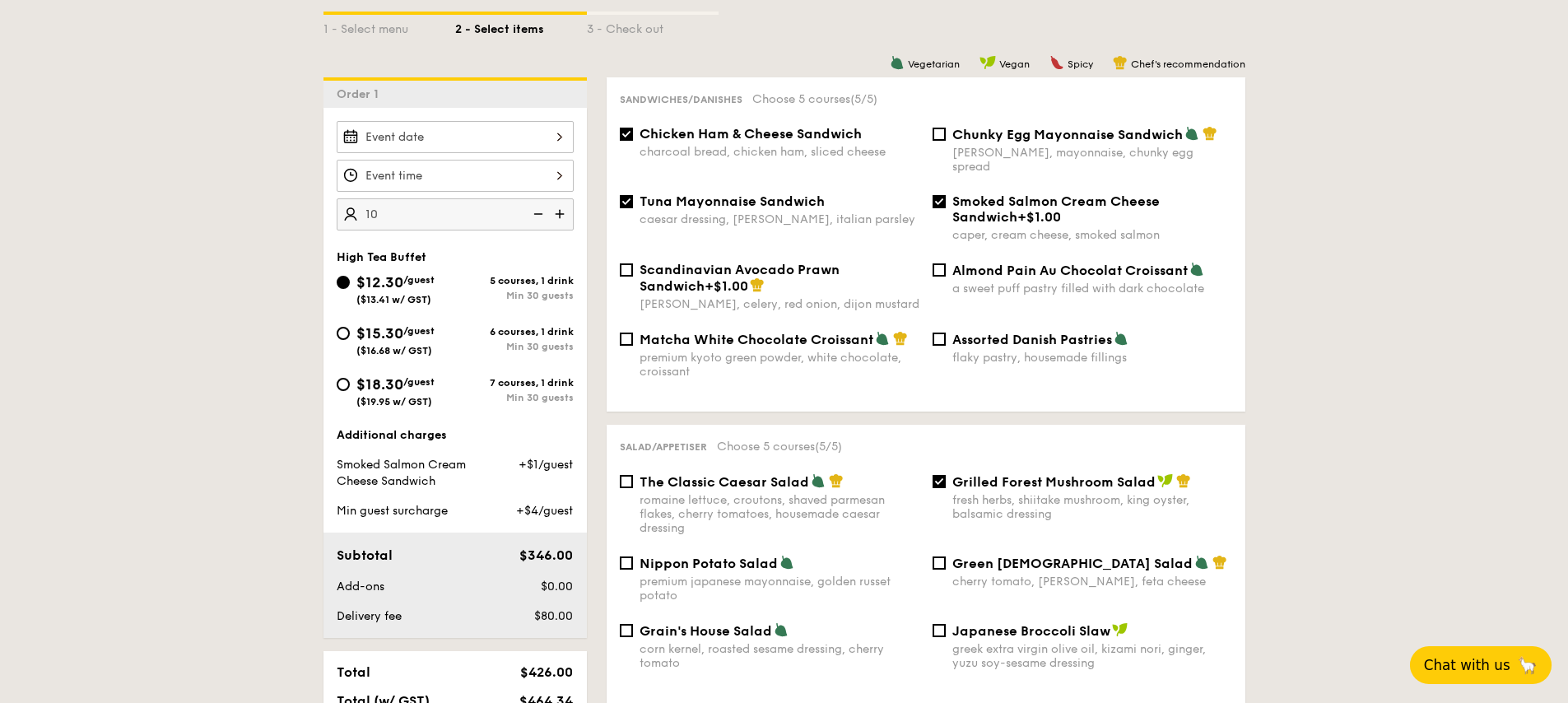
scroll to position [0, 0]
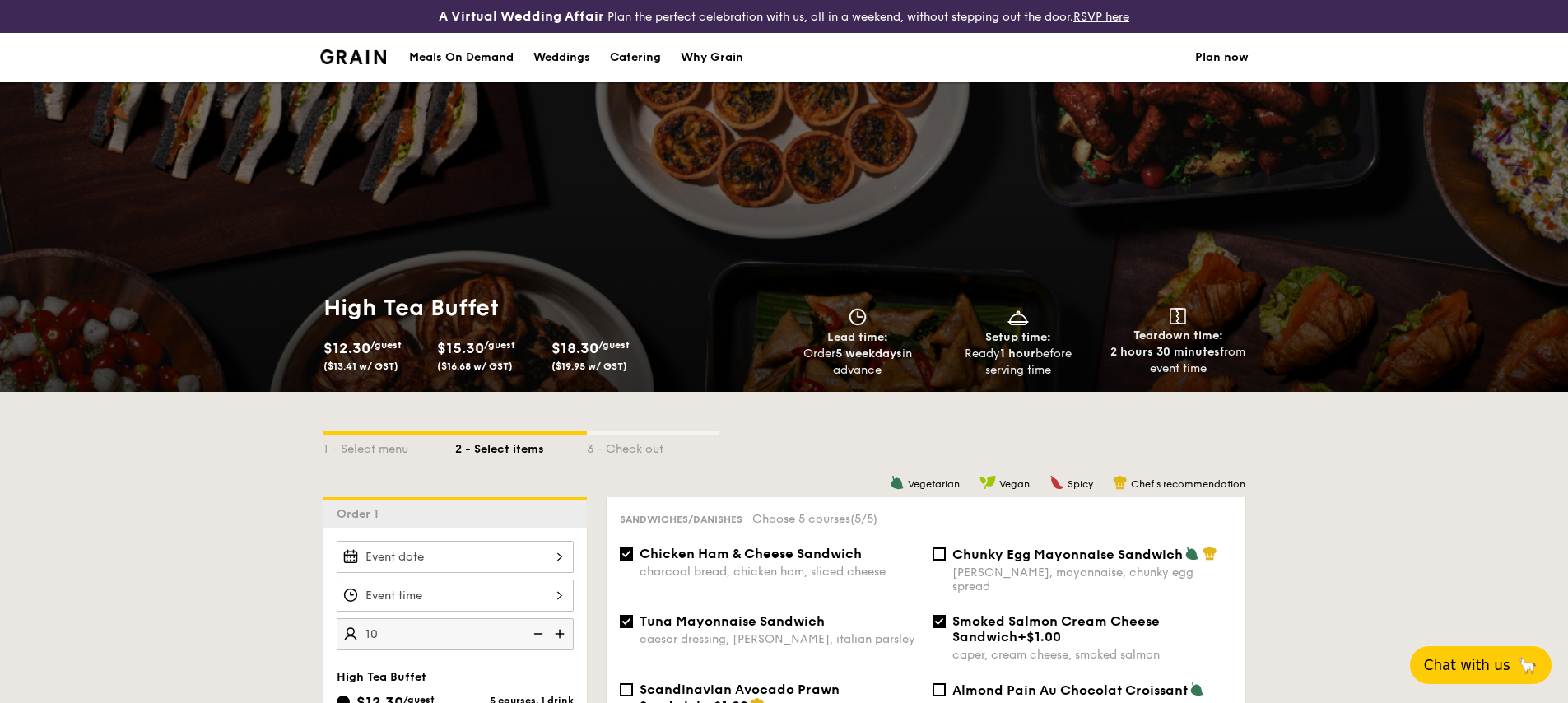
click at [1184, 555] on span "Chat with us" at bounding box center [1466, 666] width 86 height 17
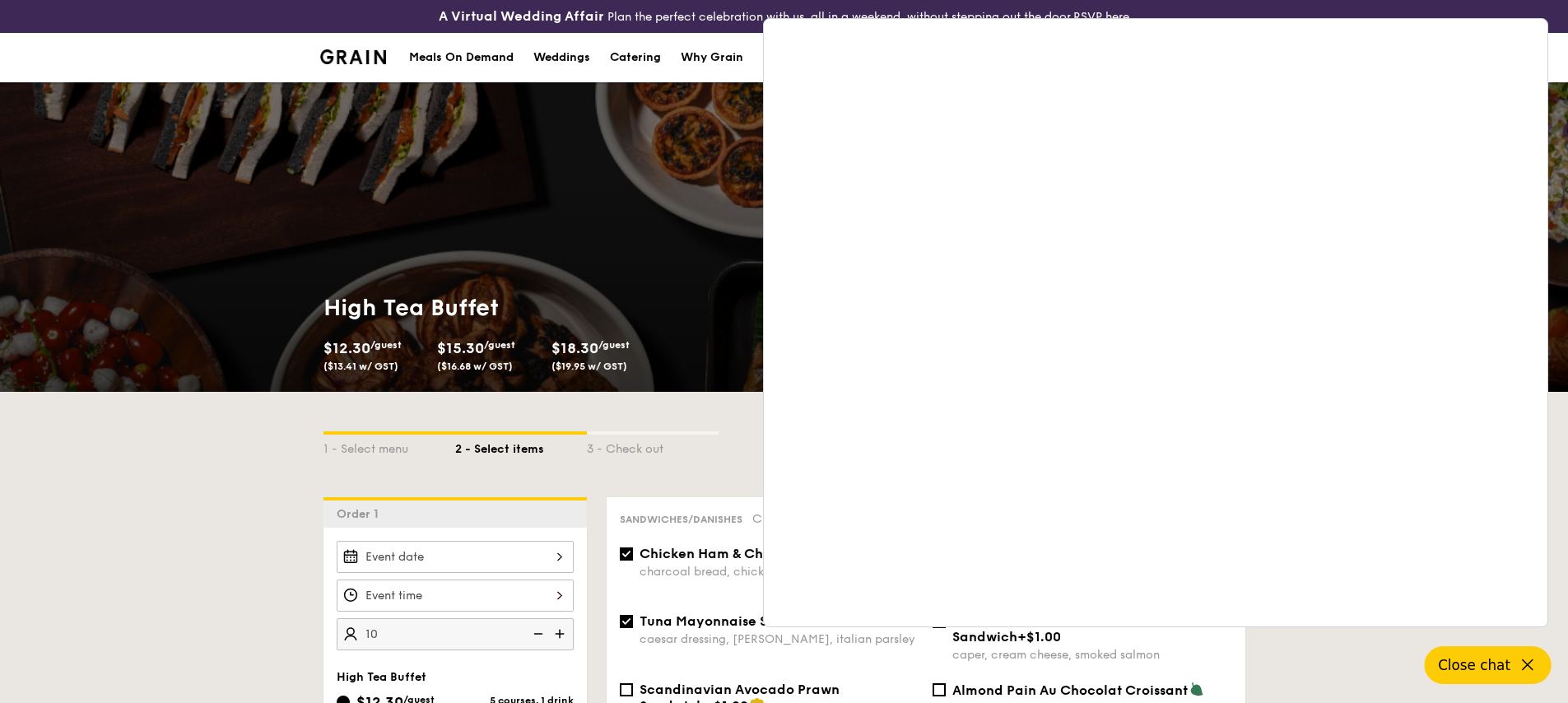
click at [420, 248] on div "High Tea Buffet $12.30 /guest ($13.41 w/ GST) $15.30 /guest ($16.68 w/ GST) $18…" at bounding box center [784, 237] width 1568 height 310
